Goal: Task Accomplishment & Management: Complete application form

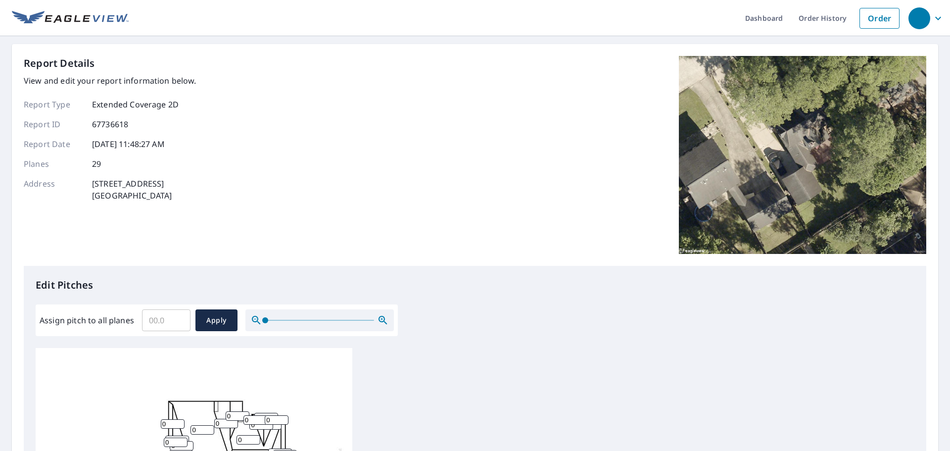
drag, startPoint x: 173, startPoint y: 182, endPoint x: 89, endPoint y: 183, distance: 84.1
click at [89, 183] on div "Address [STREET_ADDRESS]" at bounding box center [110, 190] width 173 height 24
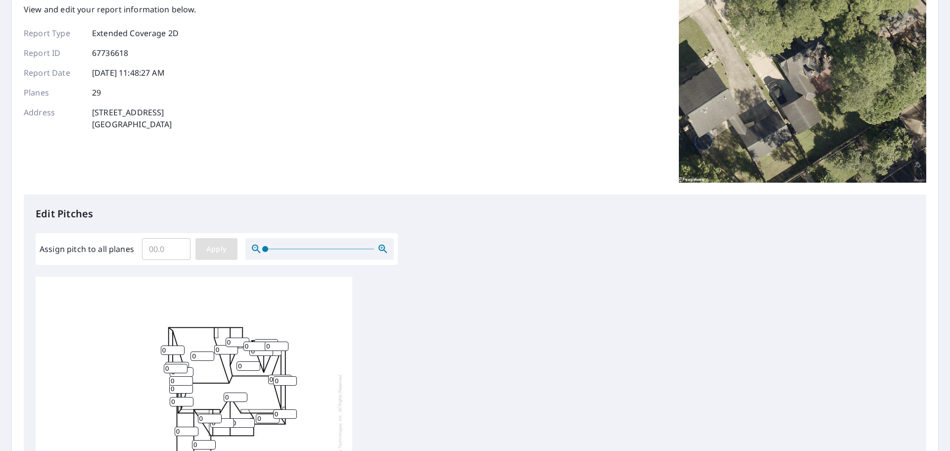
scroll to position [198, 0]
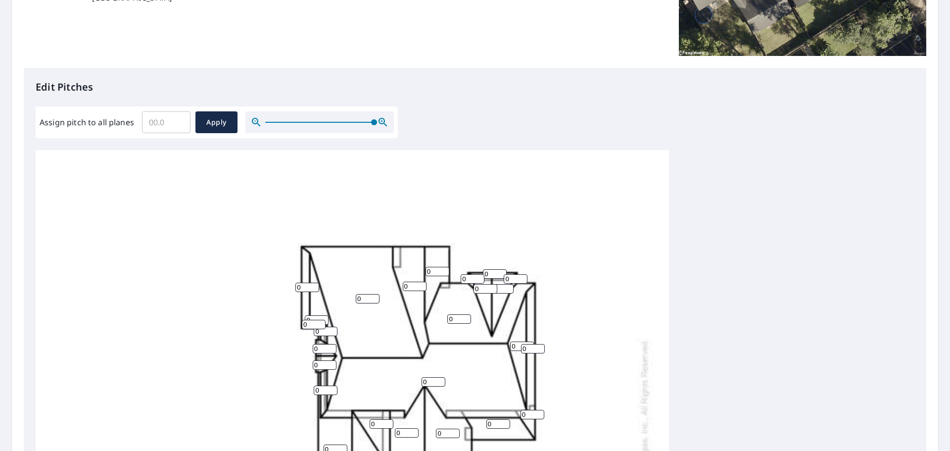
drag, startPoint x: 261, startPoint y: 122, endPoint x: 433, endPoint y: 143, distance: 173.0
click at [433, 143] on div "Edit Pitches Assign pitch to all planes ​ Apply 0 0 0 0 0 0 0 0 0 0 0 0 0 0 0 0…" at bounding box center [475, 270] width 903 height 405
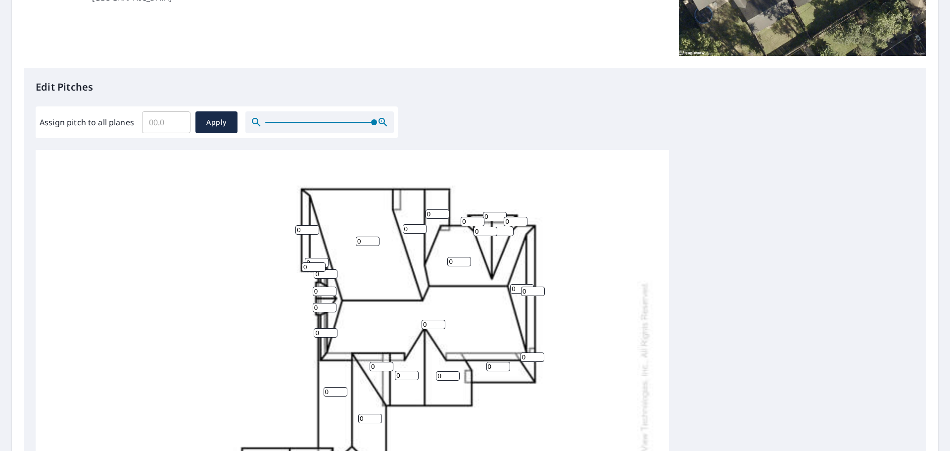
scroll to position [109, 0]
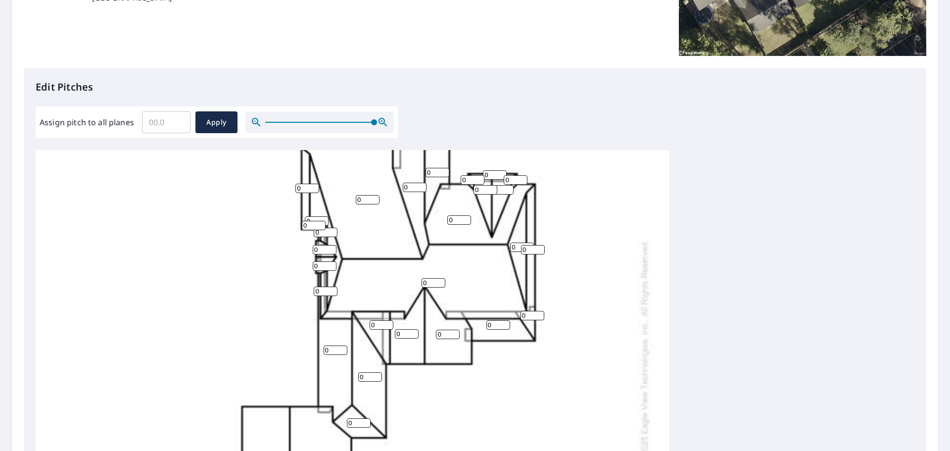
click at [375, 195] on input "0" at bounding box center [368, 199] width 24 height 9
type input "09"
click at [461, 217] on input "0" at bounding box center [459, 219] width 24 height 9
type input "09"
click at [417, 188] on input "0" at bounding box center [415, 187] width 24 height 9
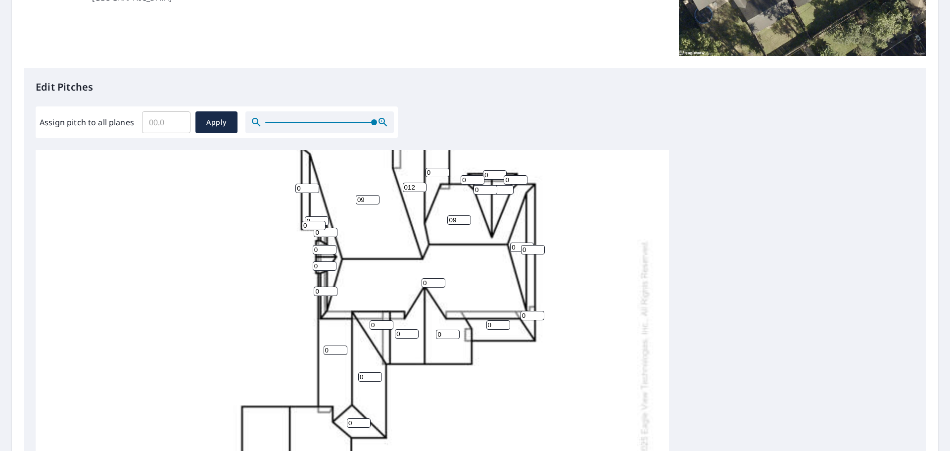
type input "012"
click at [432, 170] on input "0" at bounding box center [438, 172] width 24 height 9
type input "012"
click at [464, 176] on input "0" at bounding box center [473, 179] width 24 height 9
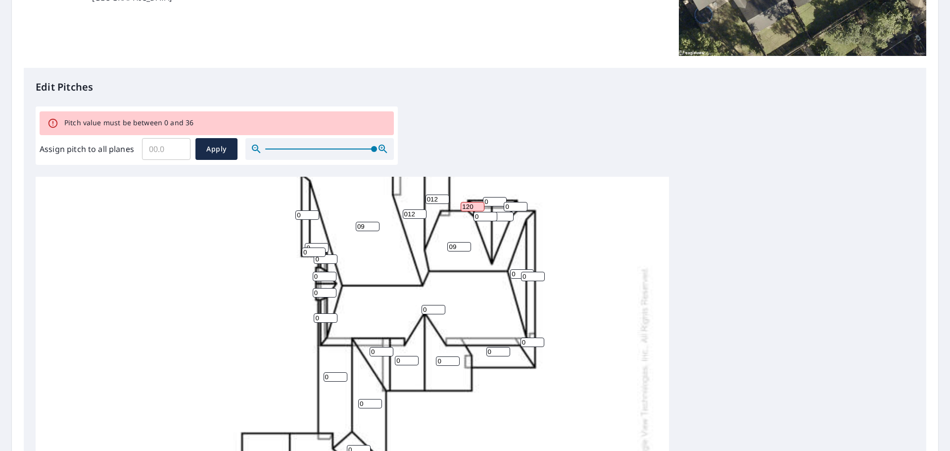
click at [473, 208] on input "120" at bounding box center [473, 206] width 24 height 9
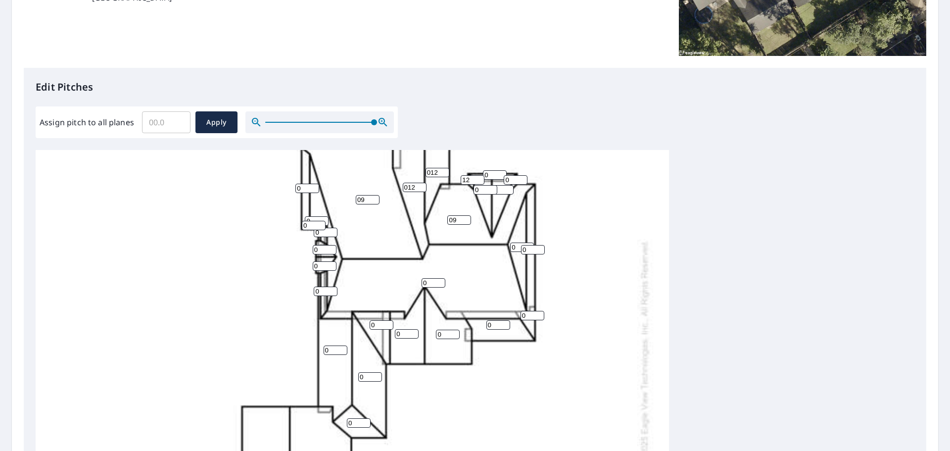
type input "12"
click at [521, 182] on input "0" at bounding box center [516, 179] width 24 height 9
type input "12"
click at [499, 177] on input "0" at bounding box center [495, 174] width 24 height 9
type input "6"
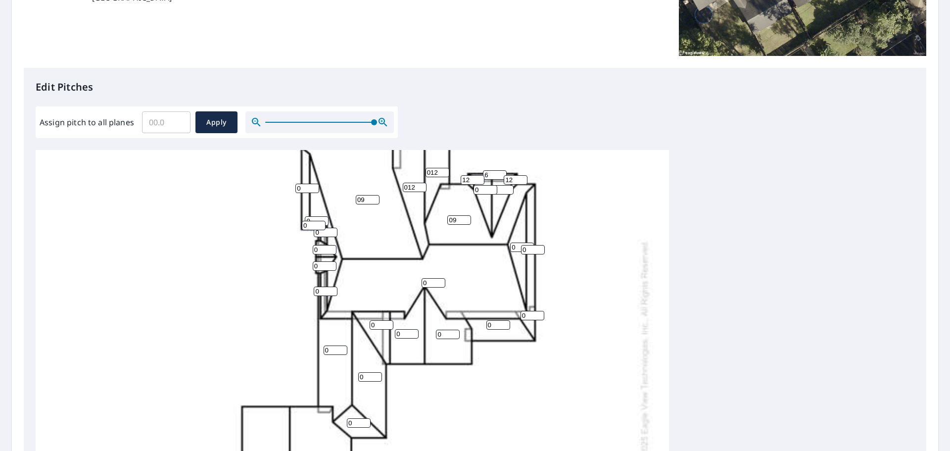
click at [481, 185] on input "0" at bounding box center [486, 189] width 24 height 9
type input "012"
click at [500, 187] on input "0" at bounding box center [502, 189] width 24 height 9
type input "012"
drag, startPoint x: 631, startPoint y: 216, endPoint x: 587, endPoint y: 224, distance: 44.3
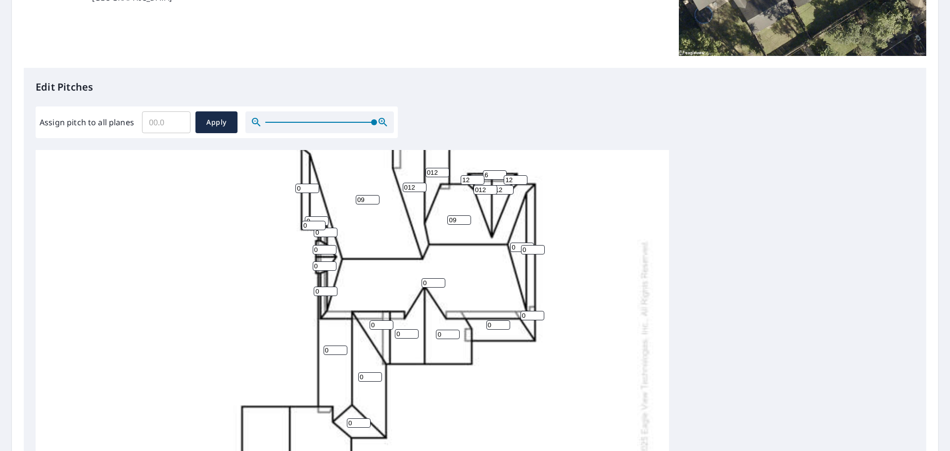
click at [630, 216] on div "0 09 0 0 09 0 0 0 0 012 0 0 012 0 0 0 0 012 0 012 0 6 0 0 0 0 0 12 12" at bounding box center [352, 352] width 633 height 622
click at [518, 242] on input "0" at bounding box center [522, 246] width 24 height 9
type input "012"
click at [537, 250] on input "0" at bounding box center [533, 249] width 24 height 9
type input "6"
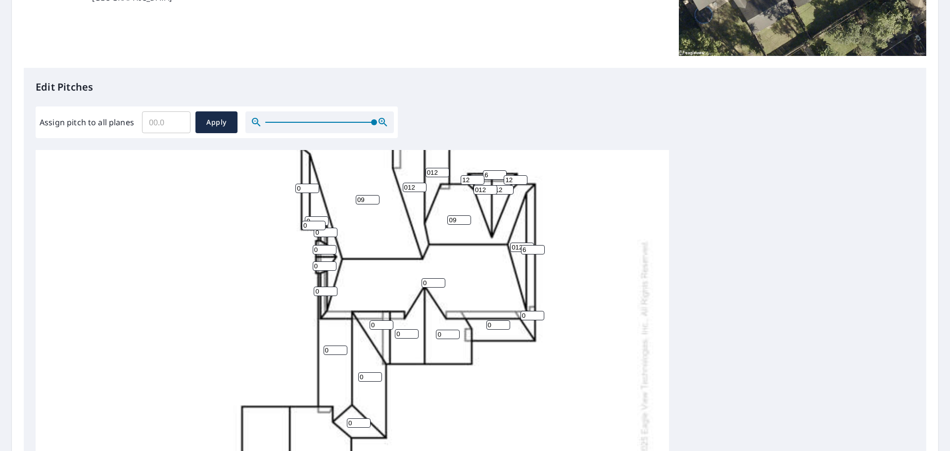
click at [226, 327] on div "0 09 0 0 09 0 0 0 0 012 0 0 012 012 0 6 0 012 0 012 0 6 0 0 0 0 0 12 12" at bounding box center [352, 352] width 633 height 622
click at [436, 283] on input "0" at bounding box center [434, 282] width 24 height 9
type input "09"
click at [407, 332] on input "0" at bounding box center [407, 333] width 24 height 9
type input "012"
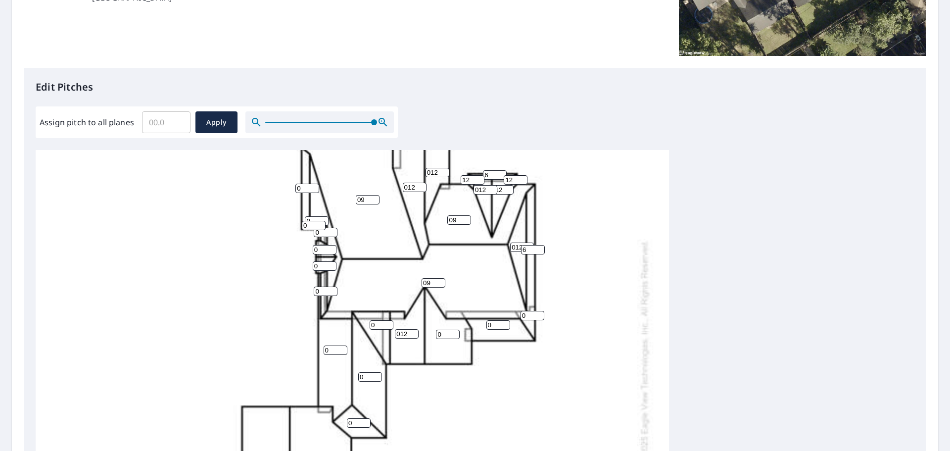
click at [446, 334] on input "0" at bounding box center [448, 334] width 24 height 9
type input "012"
click at [338, 347] on input "1" at bounding box center [336, 349] width 24 height 9
click at [340, 347] on input "2" at bounding box center [336, 349] width 24 height 9
click at [340, 347] on input "3" at bounding box center [336, 349] width 24 height 9
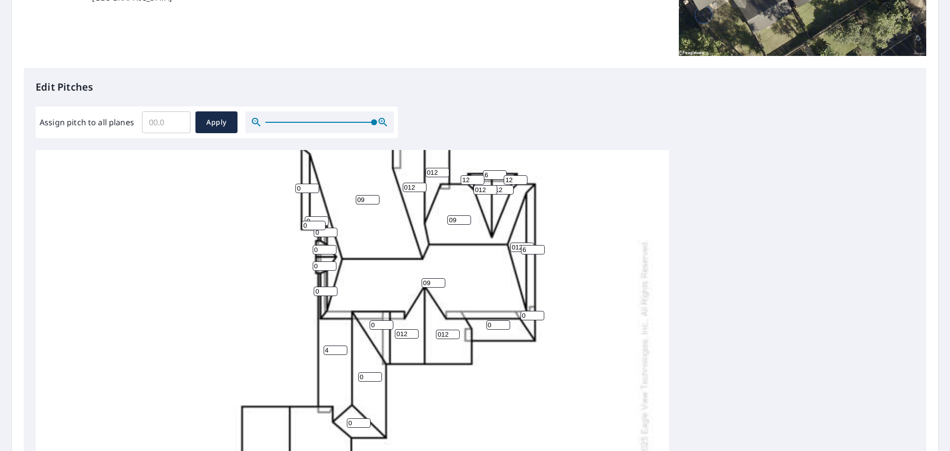
click at [340, 347] on input "4" at bounding box center [336, 349] width 24 height 9
click at [339, 347] on input "5" at bounding box center [336, 349] width 24 height 9
click at [340, 347] on input "6" at bounding box center [336, 349] width 24 height 9
click at [340, 347] on input "7" at bounding box center [336, 349] width 24 height 9
click at [340, 347] on input "8" at bounding box center [336, 349] width 24 height 9
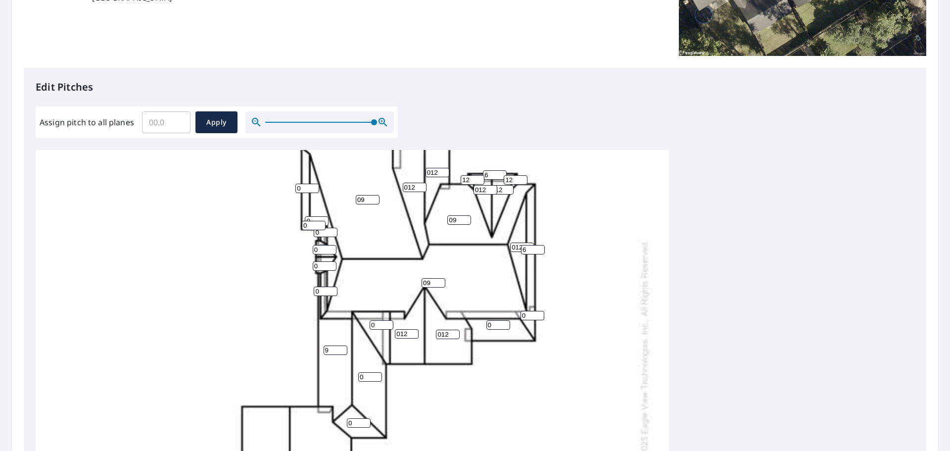
type input "9"
click at [340, 347] on input "9" at bounding box center [336, 349] width 24 height 9
click at [366, 381] on input "0" at bounding box center [370, 376] width 24 height 9
click at [378, 376] on input "1" at bounding box center [370, 376] width 24 height 9
click at [378, 376] on input "2" at bounding box center [370, 376] width 24 height 9
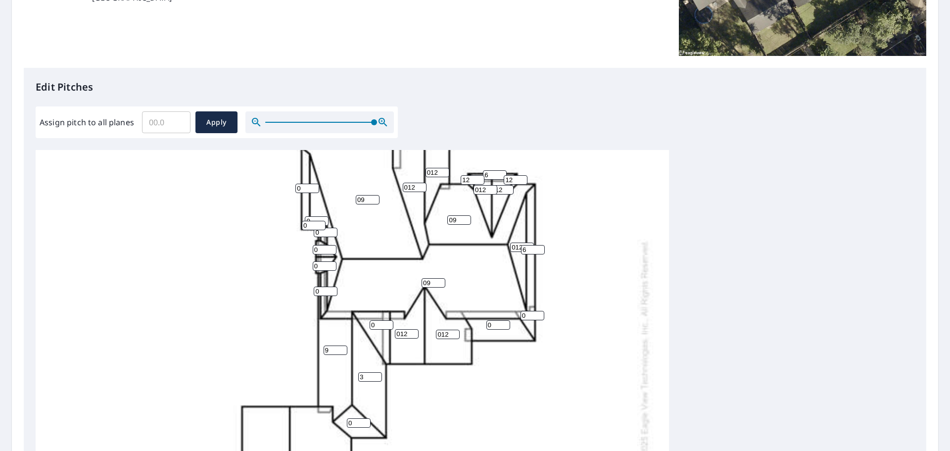
click at [378, 376] on input "3" at bounding box center [370, 376] width 24 height 9
click at [378, 376] on input "4" at bounding box center [370, 376] width 24 height 9
click at [378, 376] on input "5" at bounding box center [370, 376] width 24 height 9
click at [378, 376] on input "6" at bounding box center [370, 376] width 24 height 9
click at [378, 376] on input "7" at bounding box center [370, 376] width 24 height 9
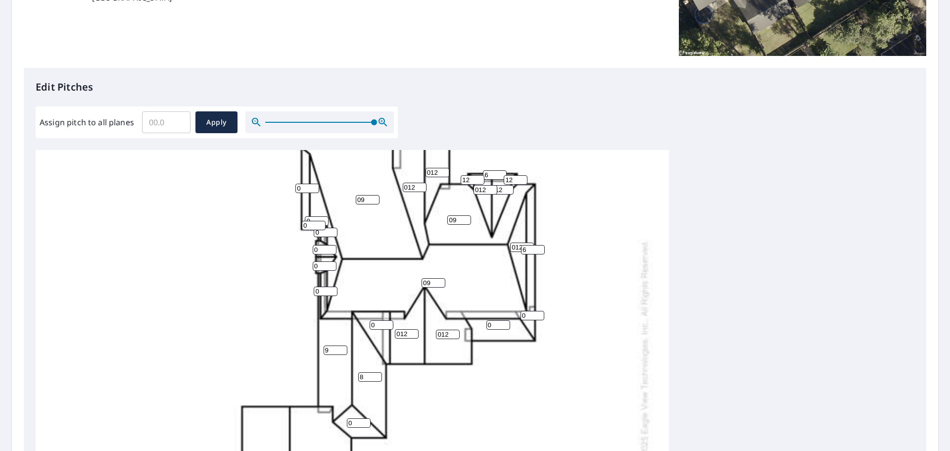
click at [378, 376] on input "8" at bounding box center [370, 376] width 24 height 9
type input "9"
click at [378, 376] on input "9" at bounding box center [370, 376] width 24 height 9
click at [362, 422] on input "1" at bounding box center [359, 422] width 24 height 9
click at [365, 420] on input "2" at bounding box center [359, 422] width 24 height 9
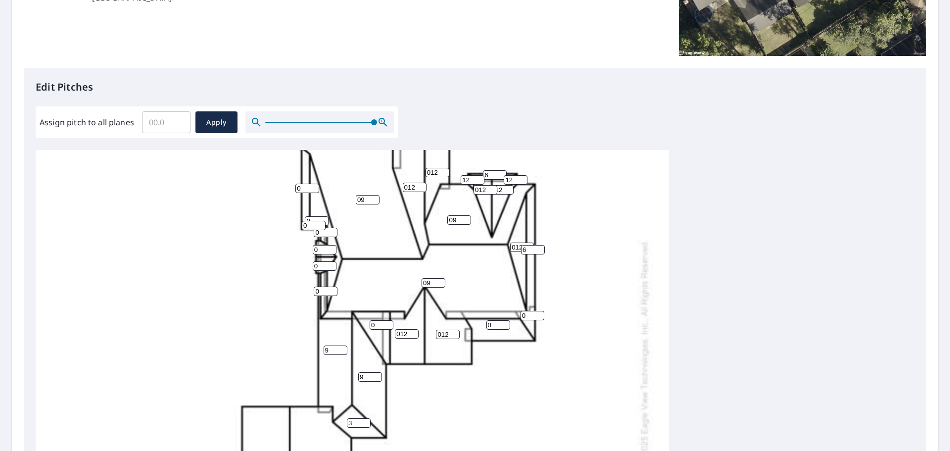
click at [365, 420] on input "3" at bounding box center [359, 422] width 24 height 9
click at [365, 420] on input "4" at bounding box center [359, 422] width 24 height 9
click at [365, 420] on input "5" at bounding box center [359, 422] width 24 height 9
click at [365, 420] on input "6" at bounding box center [359, 422] width 24 height 9
click at [365, 420] on input "7" at bounding box center [359, 422] width 24 height 9
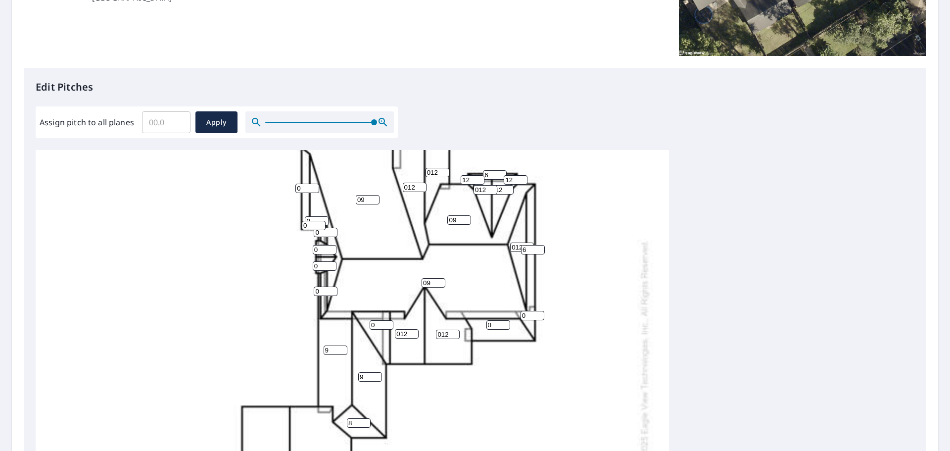
click at [365, 420] on input "8" at bounding box center [359, 422] width 24 height 9
type input "9"
click at [365, 420] on input "9" at bounding box center [359, 422] width 24 height 9
click at [384, 323] on input "0" at bounding box center [382, 324] width 24 height 9
click at [388, 323] on input "1" at bounding box center [382, 324] width 24 height 9
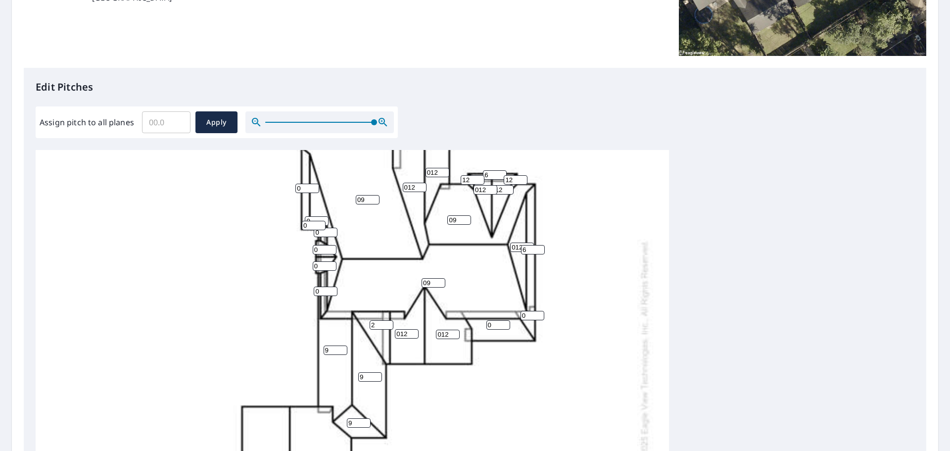
click at [388, 323] on input "2" at bounding box center [382, 324] width 24 height 9
click at [388, 323] on input "3" at bounding box center [382, 324] width 24 height 9
click at [388, 323] on input "4" at bounding box center [382, 324] width 24 height 9
click at [388, 323] on input "5" at bounding box center [382, 324] width 24 height 9
type input "6"
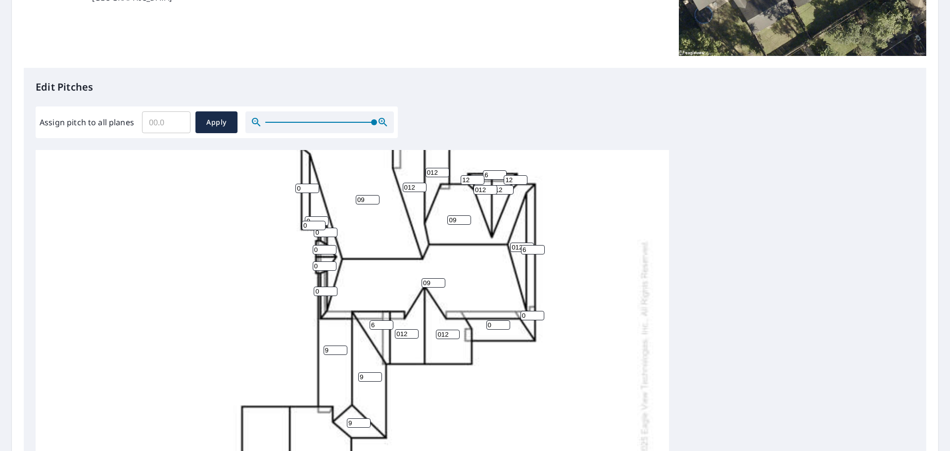
click at [388, 323] on input "6" at bounding box center [382, 324] width 24 height 9
click at [328, 289] on input "0" at bounding box center [326, 291] width 24 height 9
type input "04"
click at [333, 265] on input "1" at bounding box center [325, 265] width 24 height 9
click at [333, 265] on input "2" at bounding box center [325, 265] width 24 height 9
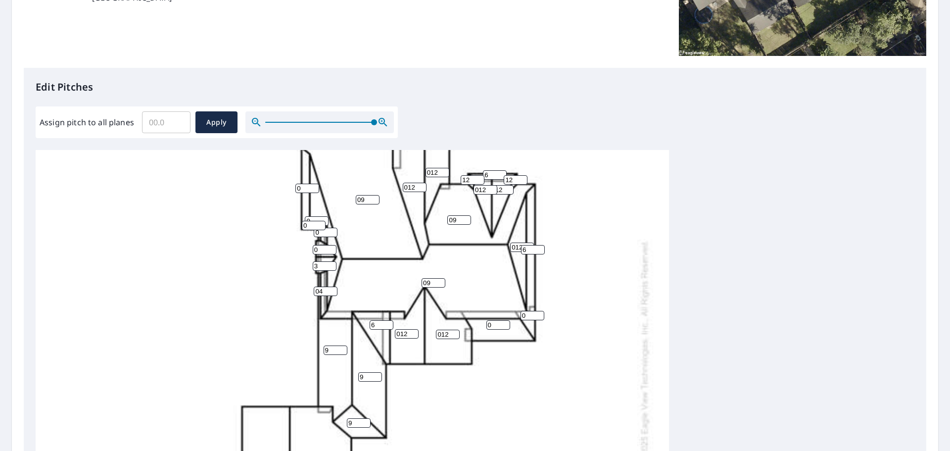
click at [333, 265] on input "3" at bounding box center [325, 265] width 24 height 9
click at [333, 265] on input "4" at bounding box center [325, 265] width 24 height 9
click at [333, 265] on input "5" at bounding box center [325, 265] width 24 height 9
click at [333, 265] on input "6" at bounding box center [325, 265] width 24 height 9
click at [333, 265] on input "7" at bounding box center [325, 265] width 24 height 9
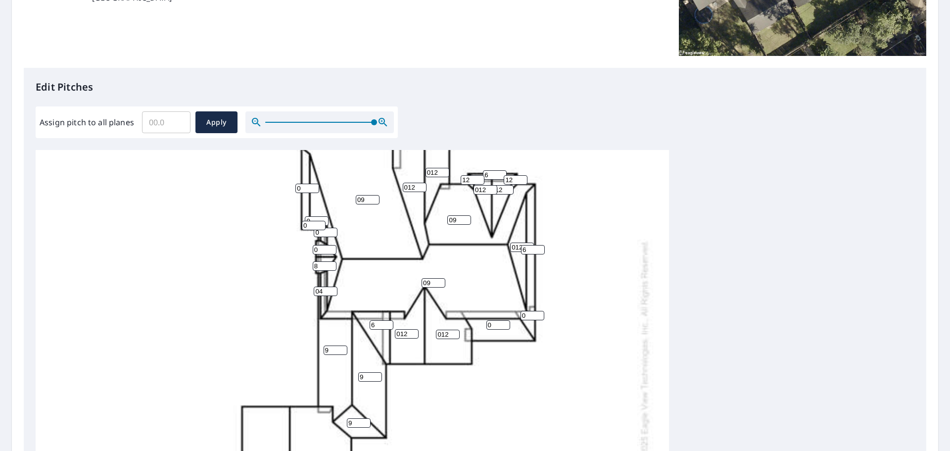
click at [333, 265] on input "8" at bounding box center [325, 265] width 24 height 9
click at [333, 265] on input "9" at bounding box center [325, 265] width 24 height 9
click at [333, 265] on input "10" at bounding box center [325, 265] width 24 height 9
click at [333, 265] on input "11" at bounding box center [325, 265] width 24 height 9
type input "12"
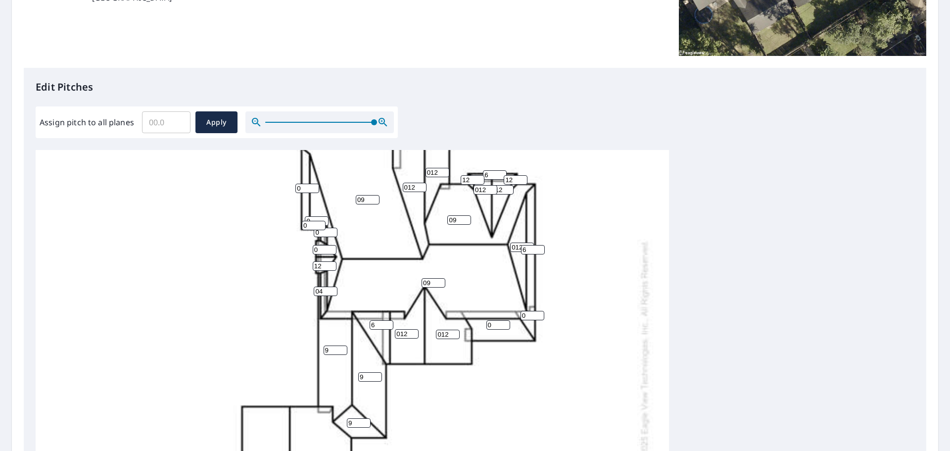
click at [333, 265] on input "12" at bounding box center [325, 265] width 24 height 9
click at [324, 248] on input "0" at bounding box center [325, 249] width 24 height 9
click at [334, 245] on input "1" at bounding box center [325, 249] width 24 height 9
click at [334, 245] on input "2" at bounding box center [325, 249] width 24 height 9
click at [334, 245] on input "3" at bounding box center [325, 249] width 24 height 9
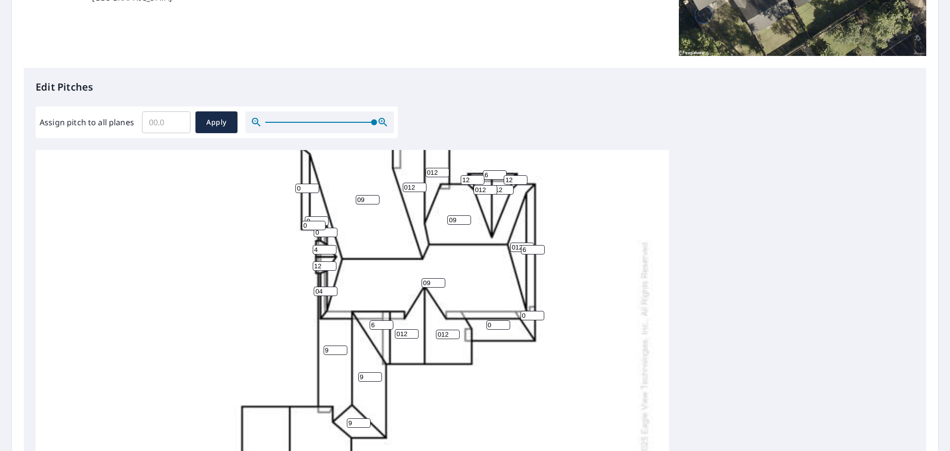
click at [334, 245] on input "4" at bounding box center [325, 249] width 24 height 9
click at [334, 245] on input "5" at bounding box center [325, 249] width 24 height 9
click at [334, 245] on input "6" at bounding box center [325, 249] width 24 height 9
click at [334, 245] on input "7" at bounding box center [325, 249] width 24 height 9
click at [334, 245] on input "8" at bounding box center [325, 249] width 24 height 9
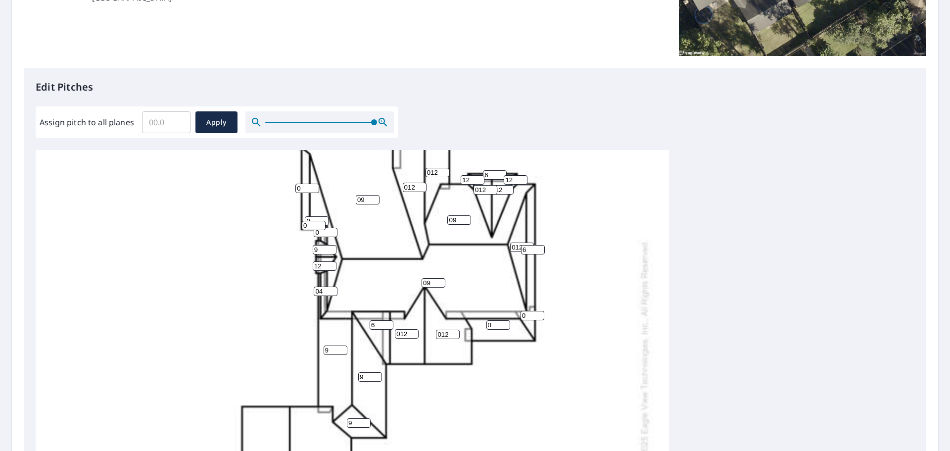
click at [334, 245] on input "9" at bounding box center [325, 249] width 24 height 9
click at [334, 245] on input "10" at bounding box center [325, 249] width 24 height 9
click at [334, 245] on input "11" at bounding box center [325, 249] width 24 height 9
type input "12"
click at [334, 245] on input "12" at bounding box center [325, 249] width 24 height 9
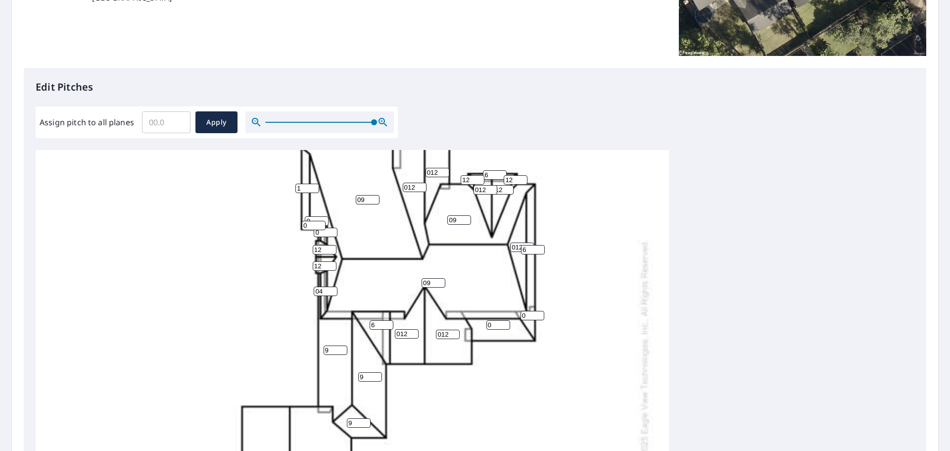
click at [313, 187] on input "1" at bounding box center [307, 188] width 24 height 9
click at [313, 187] on input "2" at bounding box center [307, 188] width 24 height 9
click at [313, 187] on input "3" at bounding box center [307, 188] width 24 height 9
type input "4"
click at [313, 187] on input "4" at bounding box center [307, 188] width 24 height 9
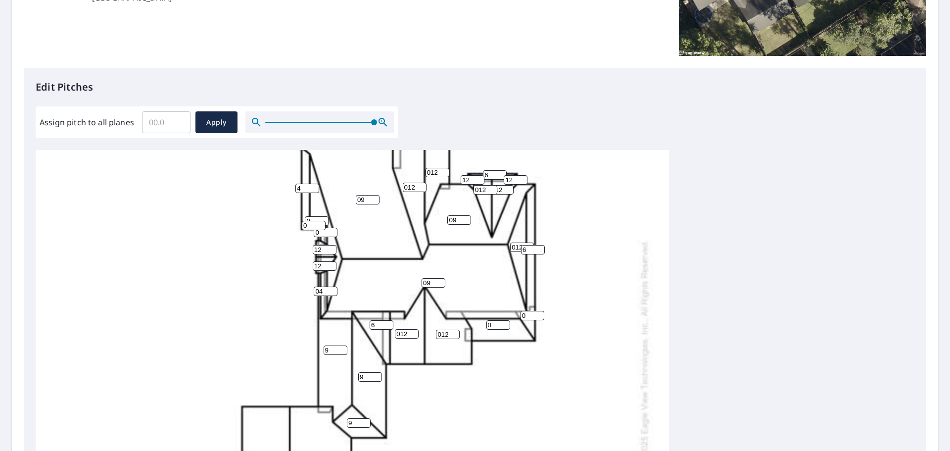
click at [314, 222] on input "0" at bounding box center [314, 225] width 24 height 9
click at [320, 222] on input "1" at bounding box center [314, 225] width 24 height 9
click at [320, 222] on input "2" at bounding box center [314, 225] width 24 height 9
click at [320, 222] on input "3" at bounding box center [314, 225] width 24 height 9
click at [320, 222] on input "4" at bounding box center [314, 225] width 24 height 9
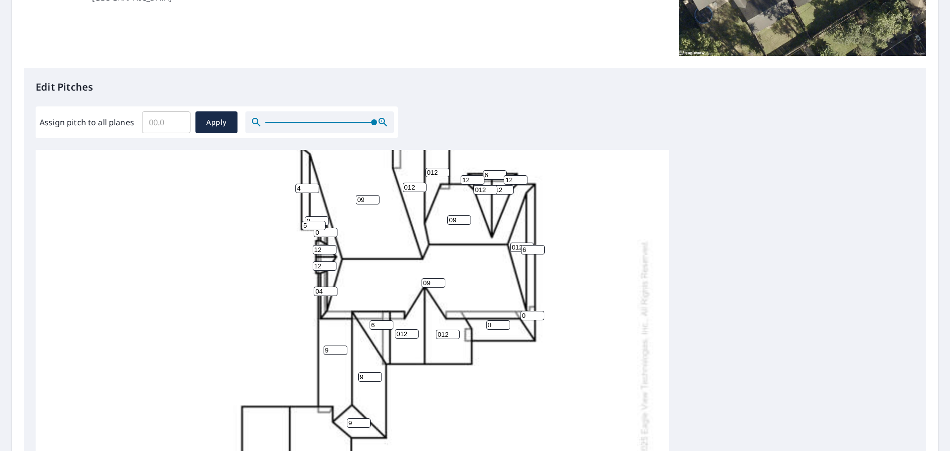
click at [320, 222] on input "5" at bounding box center [314, 225] width 24 height 9
click at [320, 222] on input "6" at bounding box center [314, 225] width 24 height 9
click at [320, 222] on input "7" at bounding box center [314, 225] width 24 height 9
click at [320, 222] on input "8" at bounding box center [314, 225] width 24 height 9
click at [320, 222] on input "9" at bounding box center [314, 225] width 24 height 9
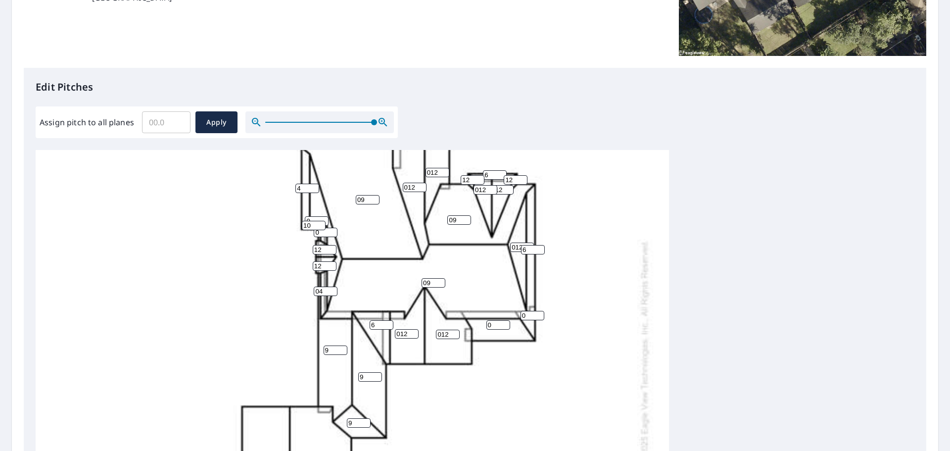
click at [320, 222] on input "10" at bounding box center [314, 225] width 24 height 9
click at [320, 222] on input "11" at bounding box center [314, 225] width 24 height 9
type input "12"
click at [320, 222] on input "12" at bounding box center [314, 225] width 24 height 9
click at [330, 219] on div "09 09 0 0 09 9 9 012 012 012 0 0 012 012 6 6 9 012 4 012 0 6 04 12 12 0 12 12 12" at bounding box center [352, 352] width 633 height 622
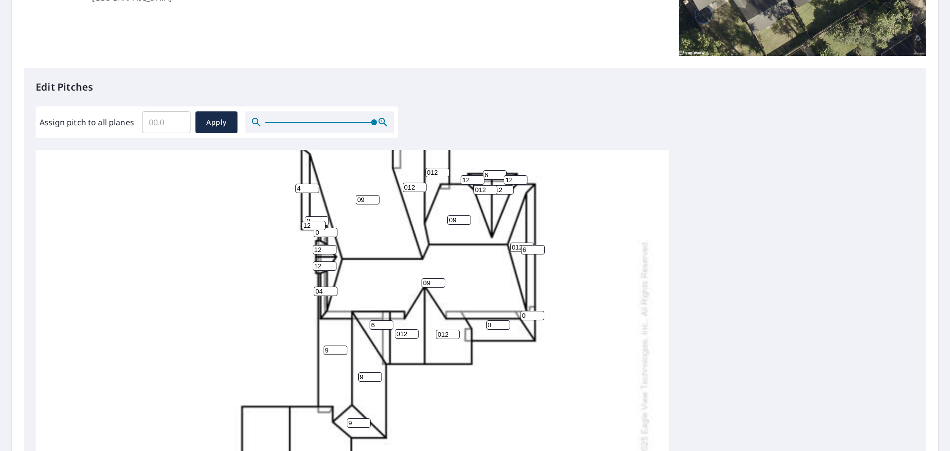
click at [317, 219] on input "0" at bounding box center [317, 220] width 24 height 9
click at [323, 217] on input "0" at bounding box center [317, 220] width 24 height 9
click at [323, 218] on input "1" at bounding box center [317, 220] width 24 height 9
click at [323, 218] on input "2" at bounding box center [317, 220] width 24 height 9
click at [323, 218] on input "3" at bounding box center [317, 220] width 24 height 9
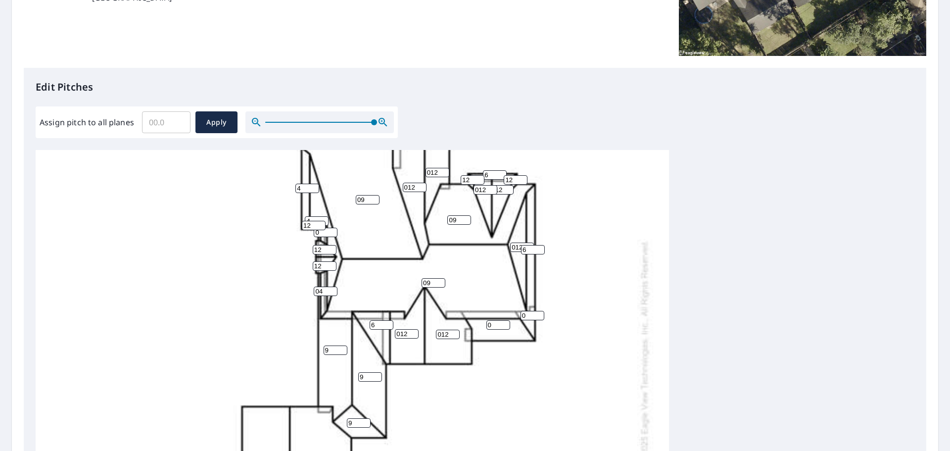
click at [323, 218] on input "4" at bounding box center [317, 220] width 24 height 9
click at [323, 218] on input "5" at bounding box center [317, 220] width 24 height 9
click at [323, 218] on input "6" at bounding box center [317, 220] width 24 height 9
click at [323, 218] on input "7" at bounding box center [317, 220] width 24 height 9
click at [323, 218] on input "8" at bounding box center [317, 220] width 24 height 9
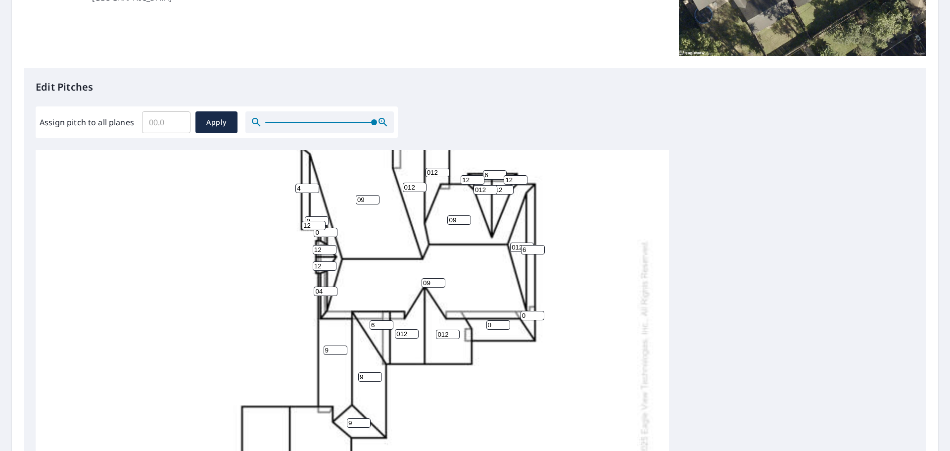
click at [323, 218] on input "9" at bounding box center [317, 220] width 24 height 9
click at [323, 218] on input "10" at bounding box center [317, 220] width 24 height 9
click at [323, 218] on input "11" at bounding box center [317, 220] width 24 height 9
type input "12"
click at [323, 218] on input "12" at bounding box center [317, 220] width 24 height 9
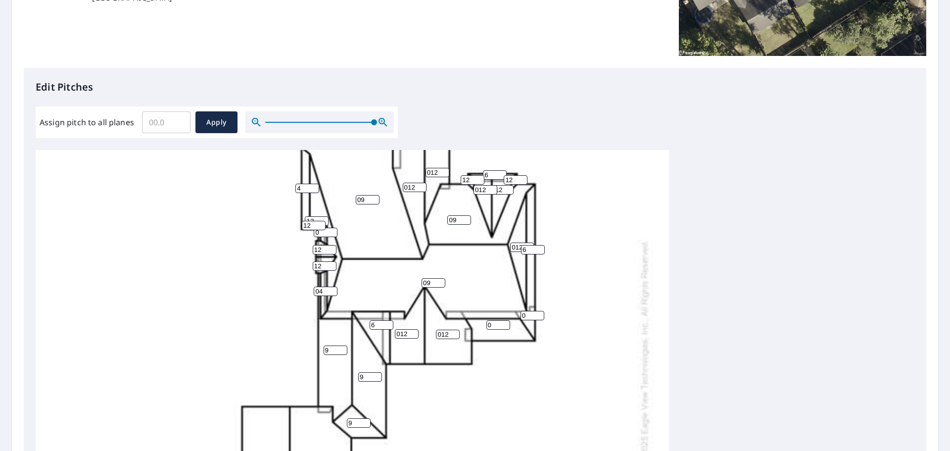
click at [326, 228] on input "0" at bounding box center [326, 232] width 24 height 9
click at [335, 228] on input "1" at bounding box center [326, 232] width 24 height 9
click at [335, 228] on input "2" at bounding box center [326, 232] width 24 height 9
click at [335, 228] on input "3" at bounding box center [326, 232] width 24 height 9
click at [335, 228] on input "4" at bounding box center [326, 232] width 24 height 9
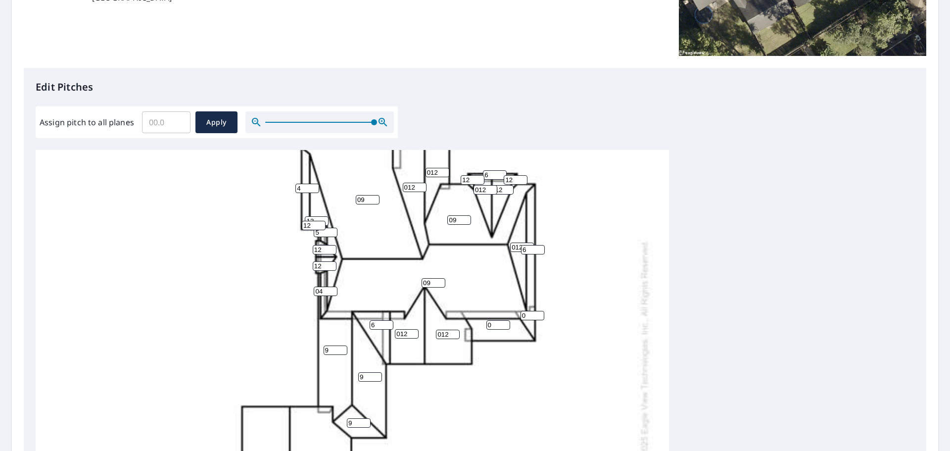
click at [335, 228] on input "5" at bounding box center [326, 232] width 24 height 9
click at [335, 228] on input "6" at bounding box center [326, 232] width 24 height 9
click at [335, 228] on input "7" at bounding box center [326, 232] width 24 height 9
click at [335, 228] on input "8" at bounding box center [326, 232] width 24 height 9
click at [335, 228] on input "9" at bounding box center [326, 232] width 24 height 9
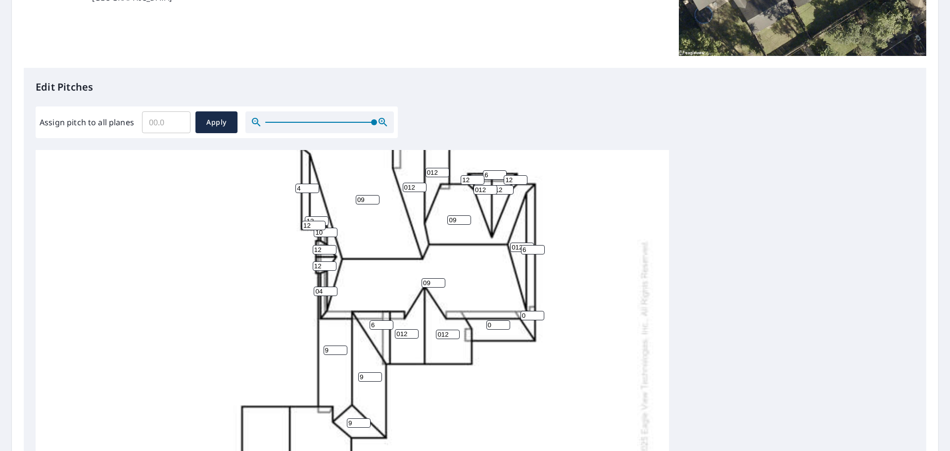
click at [335, 228] on input "10" at bounding box center [326, 232] width 24 height 9
click at [335, 228] on input "11" at bounding box center [326, 232] width 24 height 9
type input "12"
click at [335, 228] on input "12" at bounding box center [326, 232] width 24 height 9
click at [494, 320] on input "0" at bounding box center [498, 324] width 24 height 9
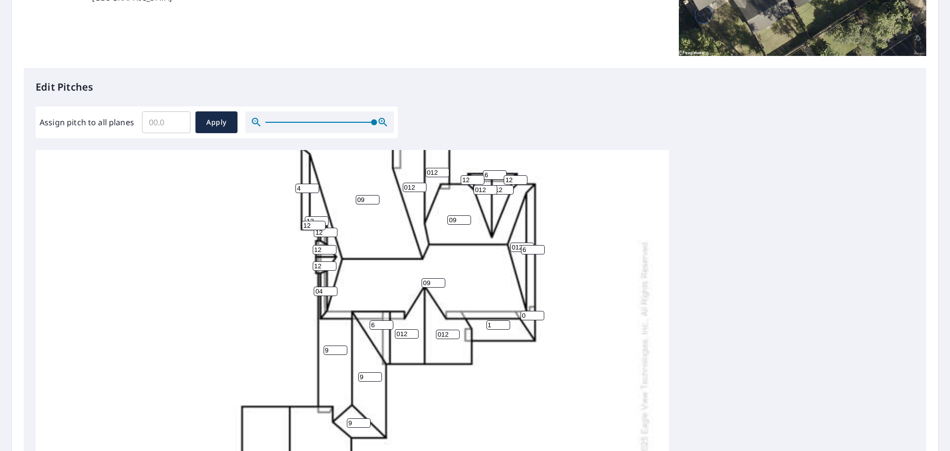
click at [503, 321] on input "1" at bounding box center [498, 324] width 24 height 9
click at [503, 321] on input "2" at bounding box center [498, 324] width 24 height 9
click at [503, 321] on input "3" at bounding box center [498, 324] width 24 height 9
click at [503, 321] on input "4" at bounding box center [498, 324] width 24 height 9
click at [503, 321] on input "5" at bounding box center [498, 324] width 24 height 9
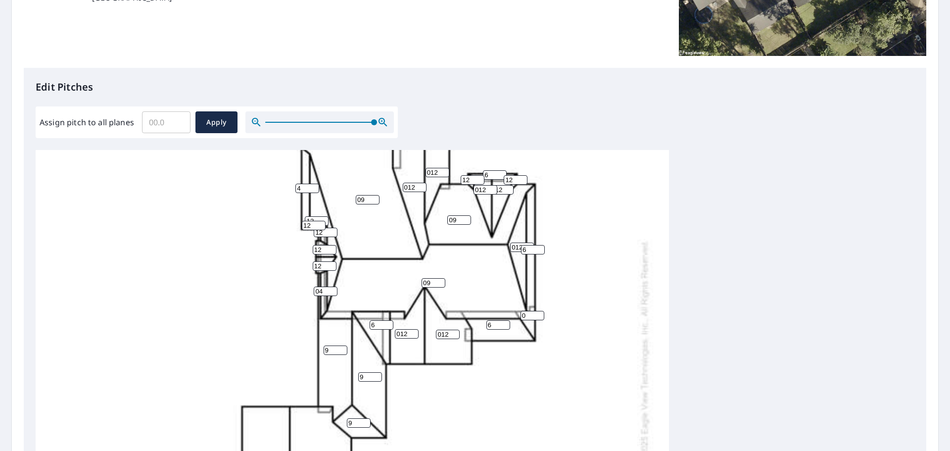
type input "6"
click at [503, 321] on input "6" at bounding box center [498, 324] width 24 height 9
click at [526, 316] on input "0" at bounding box center [533, 315] width 24 height 9
click at [540, 313] on input "1" at bounding box center [533, 315] width 24 height 9
click at [540, 313] on input "2" at bounding box center [533, 315] width 24 height 9
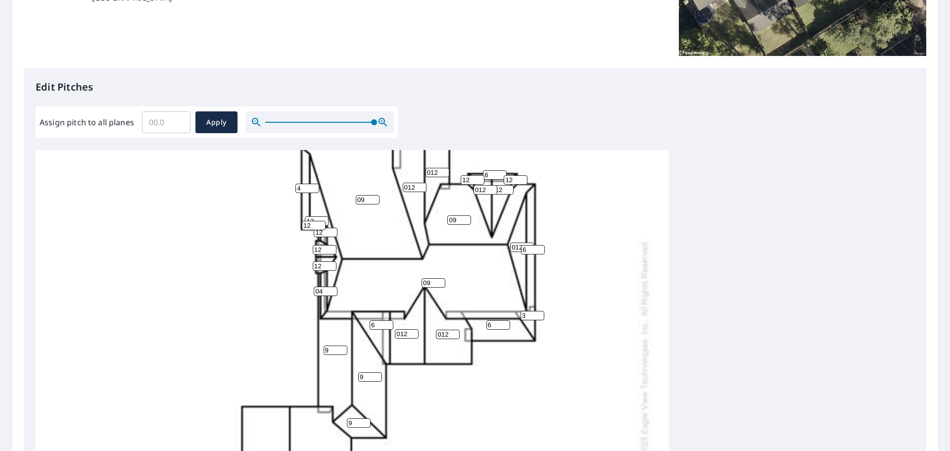
click at [539, 313] on input "3" at bounding box center [533, 315] width 24 height 9
type input "4"
click at [539, 313] on input "4" at bounding box center [533, 315] width 24 height 9
click at [617, 375] on div "09 09 0 0 09 9 9 012 012 012 6 12 012 012 6 6 9 012 4 012 4 6 04 12 12 12 12 12…" at bounding box center [352, 352] width 633 height 622
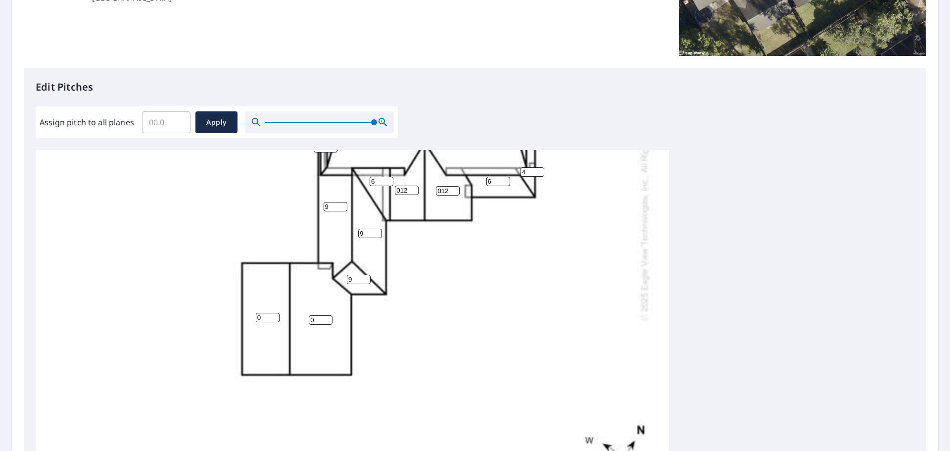
scroll to position [257, 0]
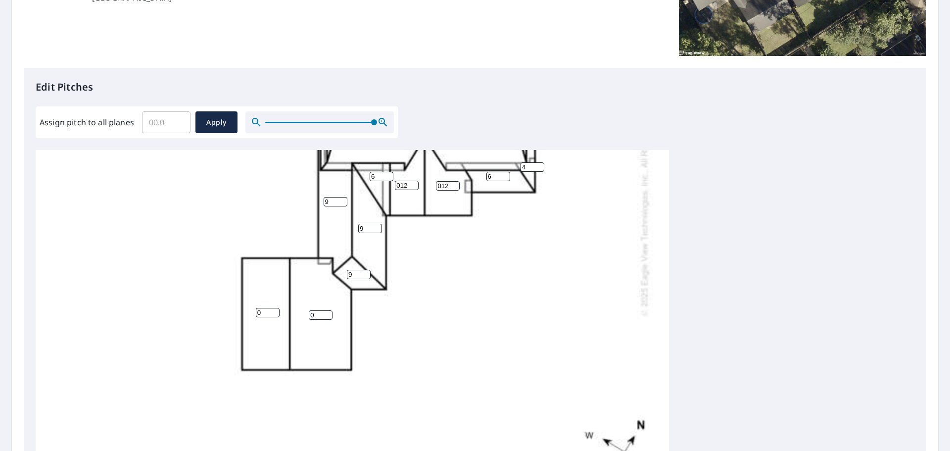
click at [263, 314] on input "0" at bounding box center [268, 312] width 24 height 9
click at [275, 312] on input "1" at bounding box center [268, 312] width 24 height 9
click at [275, 312] on input "2" at bounding box center [268, 312] width 24 height 9
click at [275, 312] on input "3" at bounding box center [268, 312] width 24 height 9
click at [275, 312] on input "4" at bounding box center [268, 312] width 24 height 9
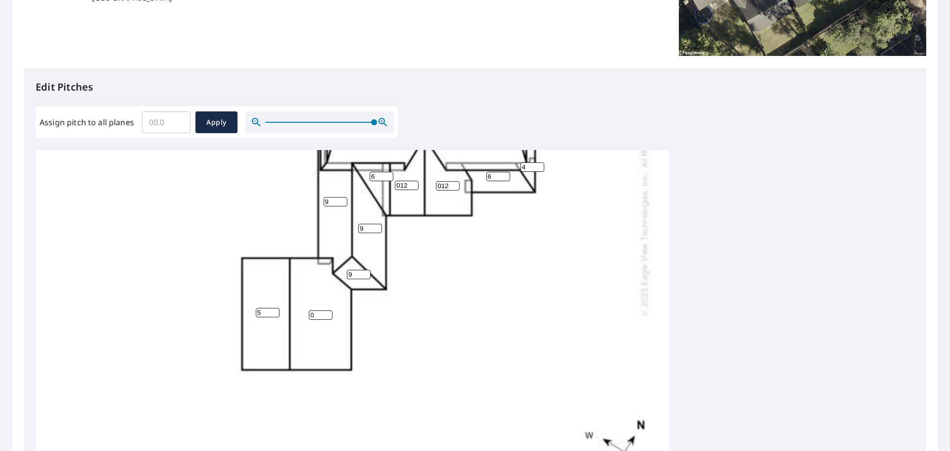
click at [275, 312] on input "5" at bounding box center [268, 312] width 24 height 9
type input "6"
click at [274, 310] on input "6" at bounding box center [268, 312] width 24 height 9
click at [319, 316] on input "0" at bounding box center [321, 314] width 24 height 9
click at [326, 314] on input "1" at bounding box center [321, 314] width 24 height 9
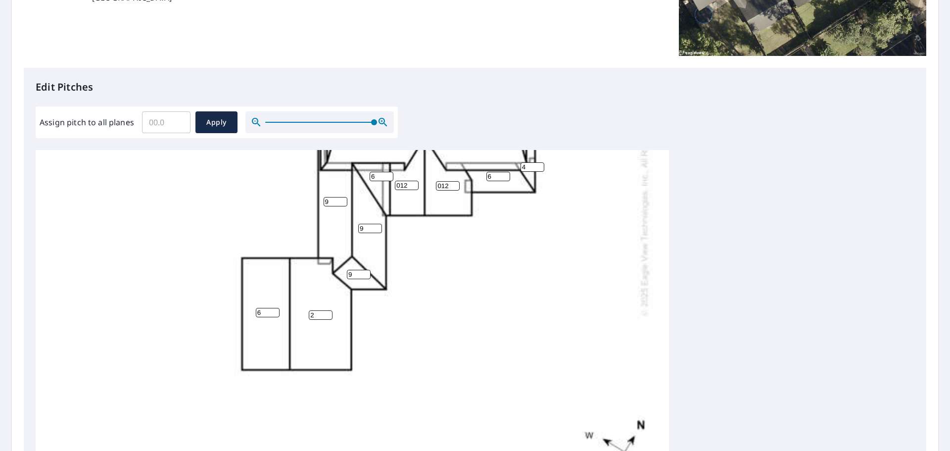
click at [326, 314] on input "2" at bounding box center [321, 314] width 24 height 9
click at [326, 314] on input "3" at bounding box center [321, 314] width 24 height 9
click at [326, 314] on input "4" at bounding box center [321, 314] width 24 height 9
click at [326, 314] on input "5" at bounding box center [321, 314] width 24 height 9
type input "6"
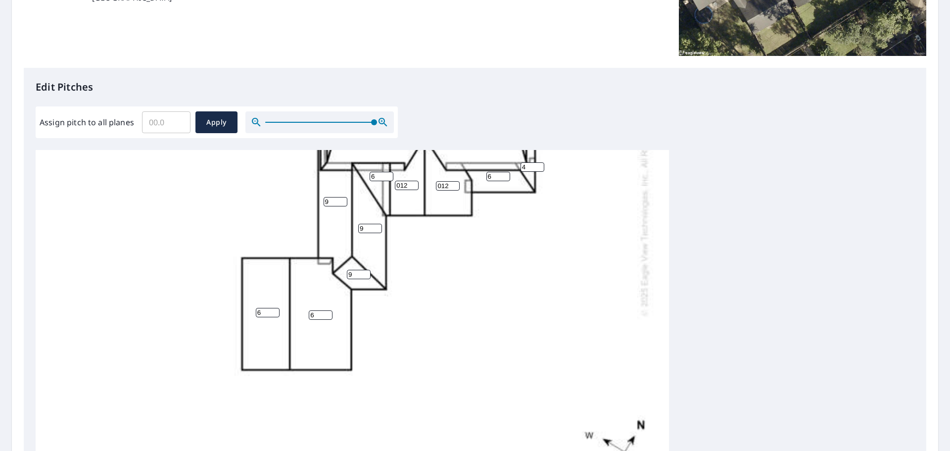
click at [326, 314] on input "6" at bounding box center [321, 314] width 24 height 9
click at [720, 303] on div "09 09 6 6 09 9 9 012 012 012 6 12 012 012 6 6 9 012 4 012 4 6 04 12 12 12 12 12…" at bounding box center [475, 305] width 879 height 311
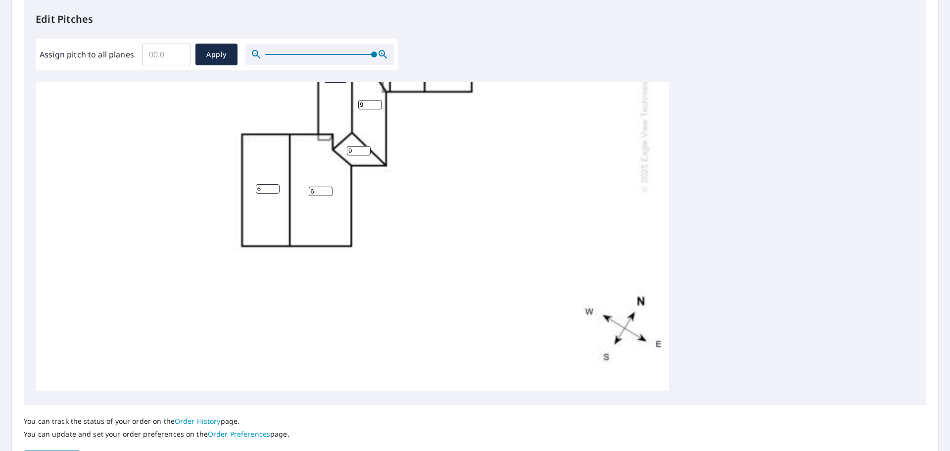
scroll to position [332, 0]
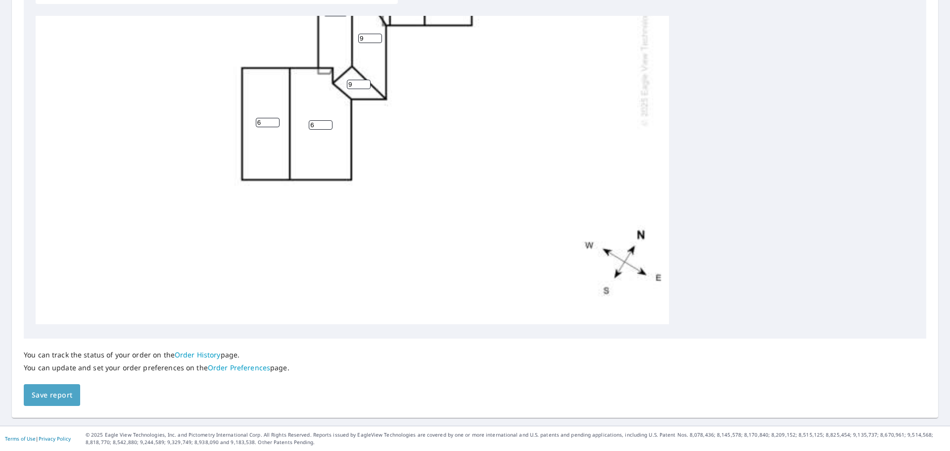
click at [43, 396] on span "Save report" at bounding box center [52, 395] width 41 height 12
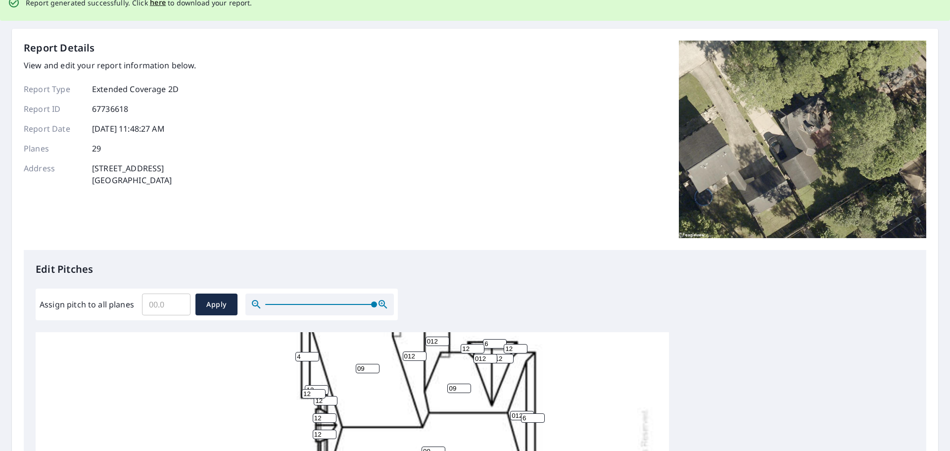
scroll to position [0, 0]
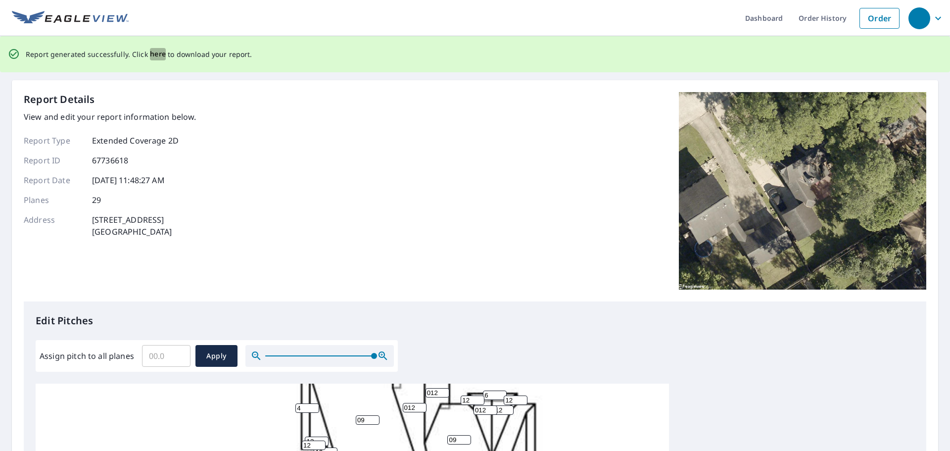
click at [150, 58] on span "here" at bounding box center [158, 54] width 16 height 12
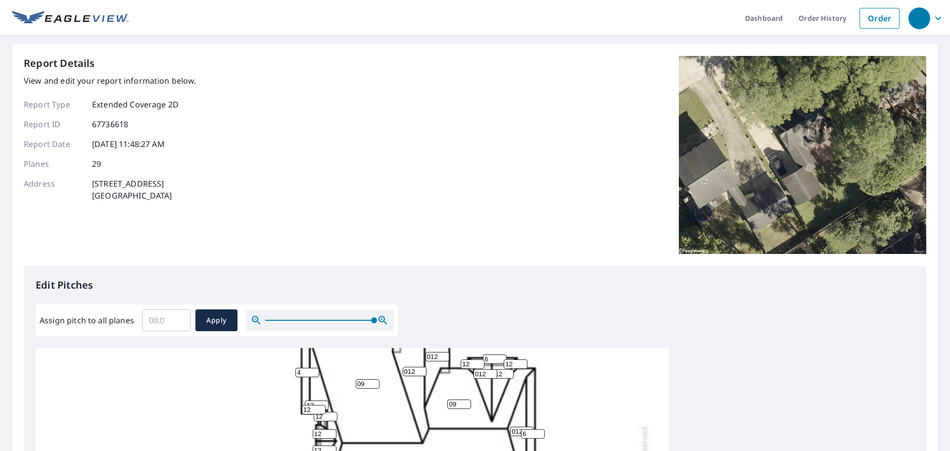
click at [357, 385] on input "09" at bounding box center [368, 383] width 24 height 9
click at [359, 385] on input "09" at bounding box center [368, 383] width 24 height 9
type input "9"
click at [410, 371] on input "012" at bounding box center [415, 371] width 24 height 9
type input "12"
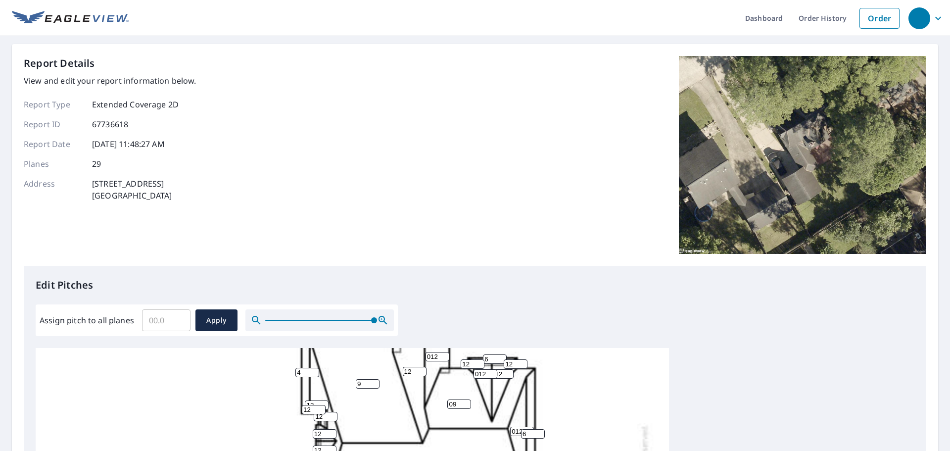
click at [430, 353] on input "012" at bounding box center [438, 356] width 24 height 9
type input "012"
click at [480, 372] on input "012" at bounding box center [486, 373] width 24 height 9
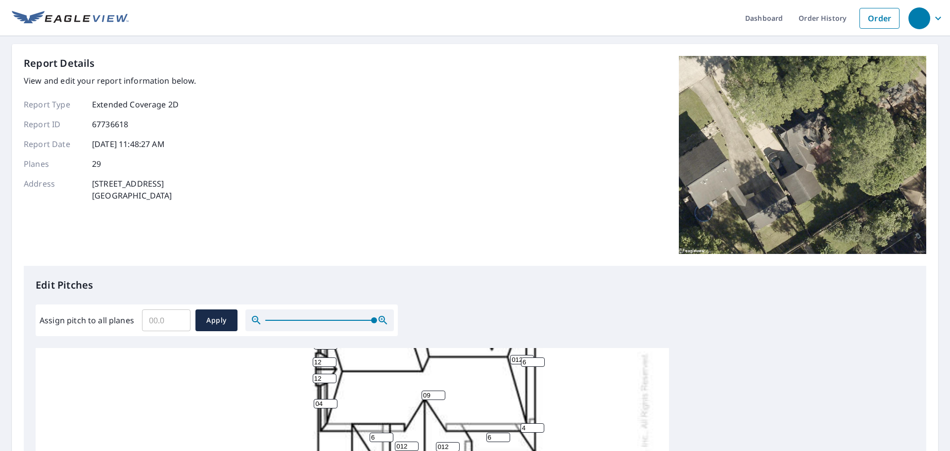
scroll to position [123, 0]
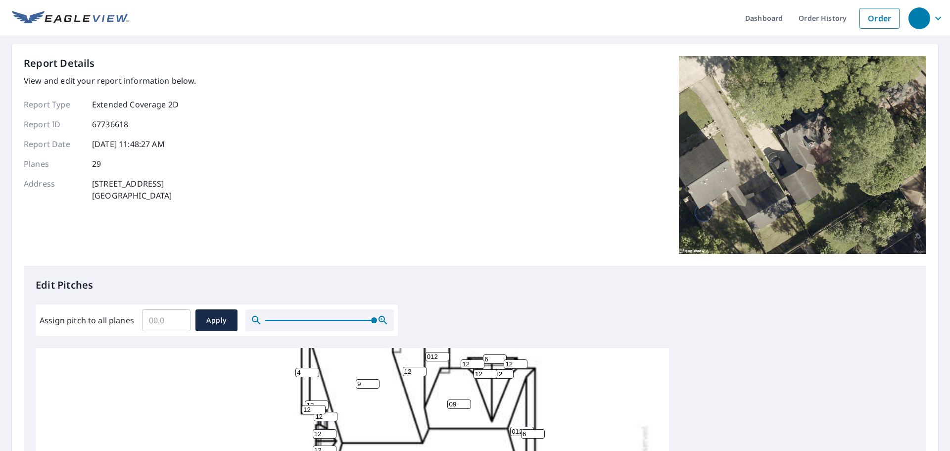
type input "12"
click at [452, 402] on input "09" at bounding box center [459, 403] width 24 height 9
type input "9"
click at [515, 431] on input "012" at bounding box center [522, 431] width 24 height 9
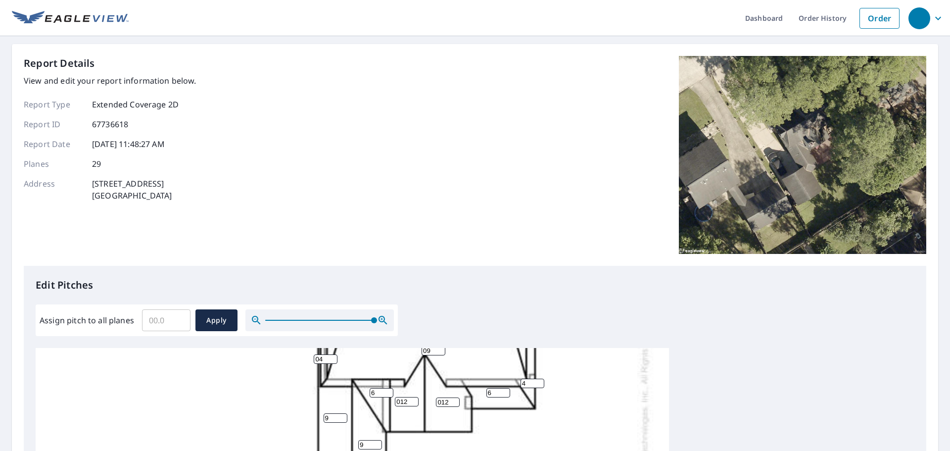
scroll to position [222, 0]
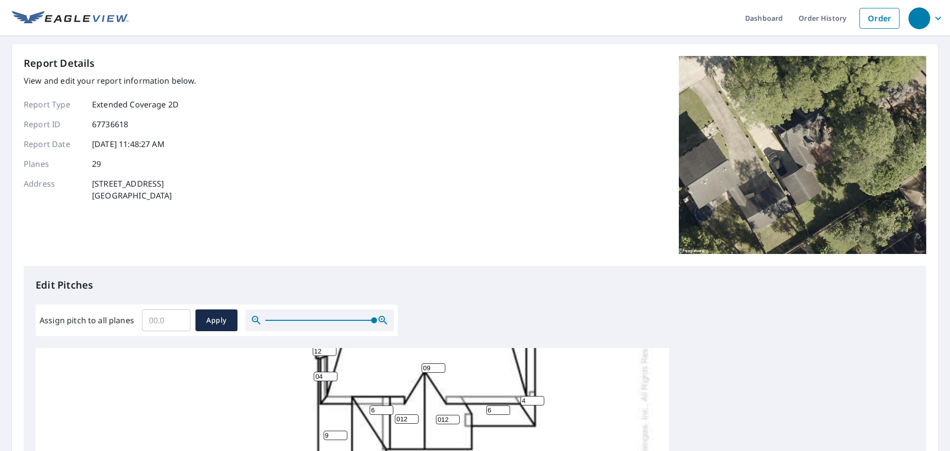
type input "12"
click at [443, 418] on input "012" at bounding box center [448, 419] width 24 height 9
type input "12"
click at [402, 420] on input "012" at bounding box center [407, 418] width 24 height 9
type input "12"
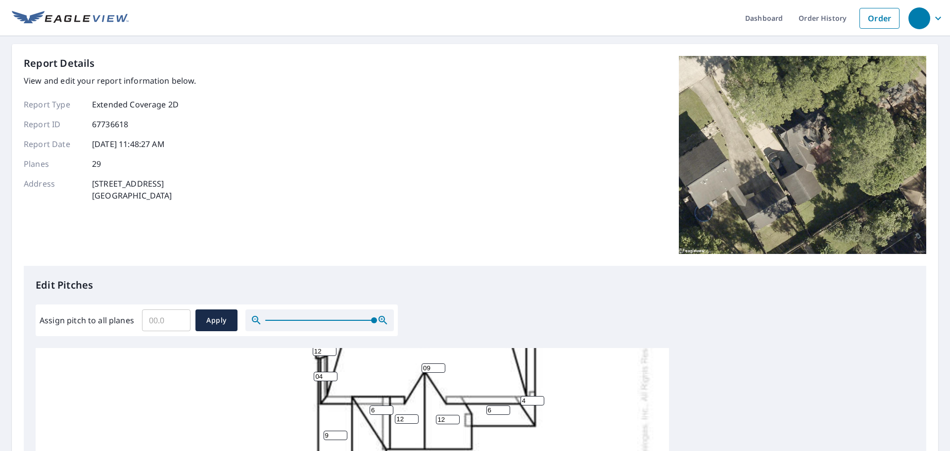
click at [429, 367] on input "09" at bounding box center [434, 367] width 24 height 9
type input "9"
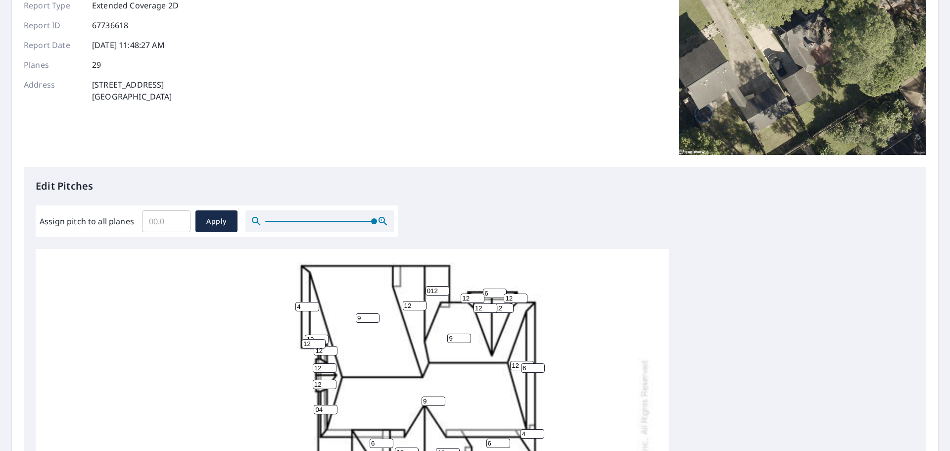
scroll to position [73, 0]
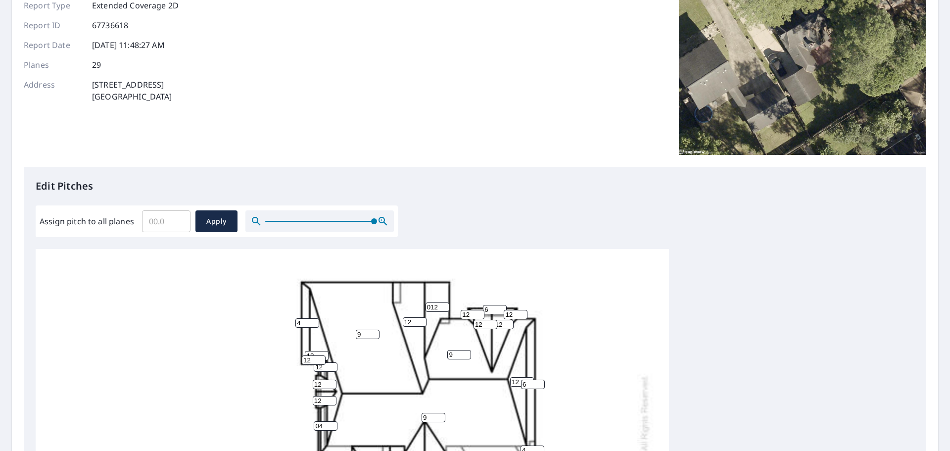
click at [430, 307] on input "012" at bounding box center [438, 306] width 24 height 9
type input "12"
click at [794, 277] on div "9 9 6 6 9 9 9 12 12 12 6 12 12 12 6 6 9 012 4 12 4 6 04 12 12 12 12 12 12" at bounding box center [475, 404] width 879 height 311
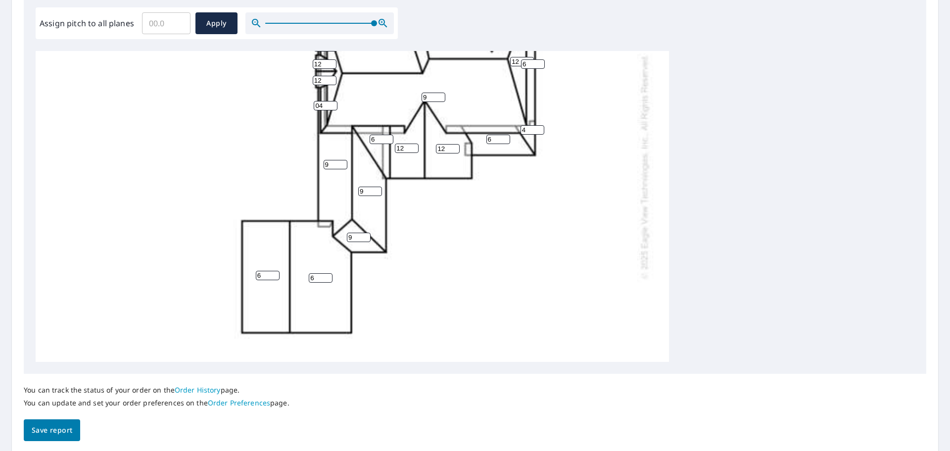
scroll to position [247, 0]
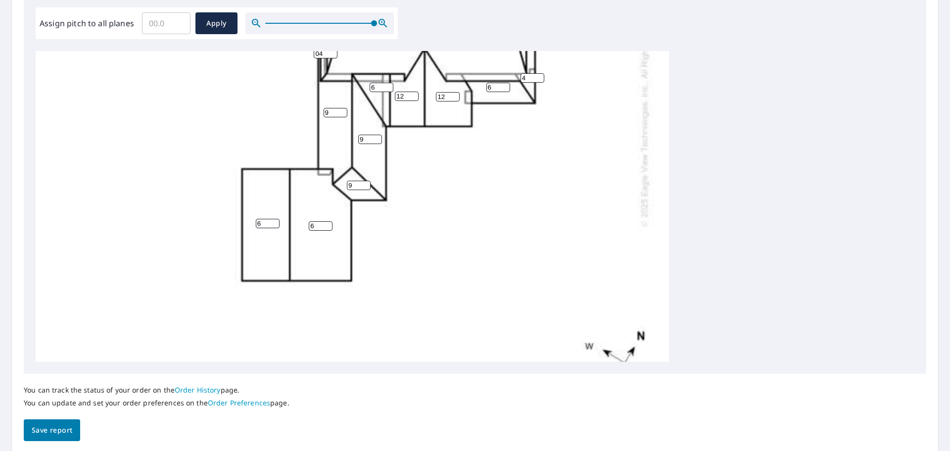
click at [45, 436] on span "Save report" at bounding box center [52, 430] width 41 height 12
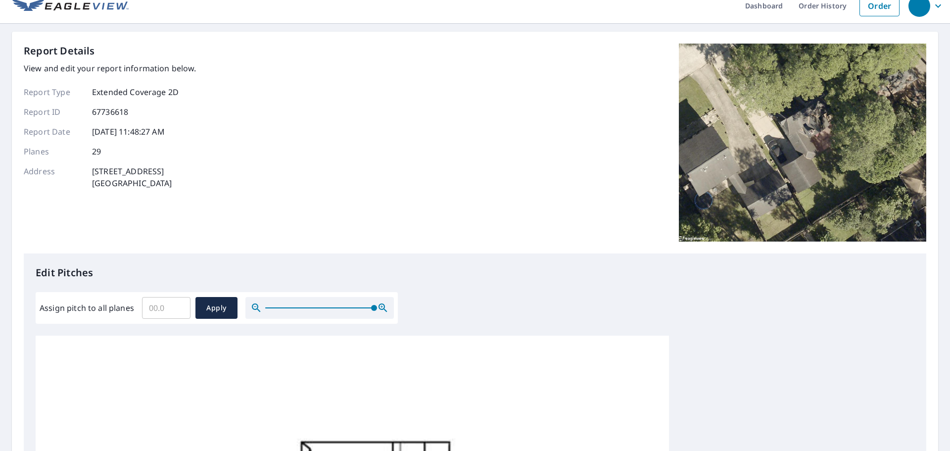
scroll to position [0, 0]
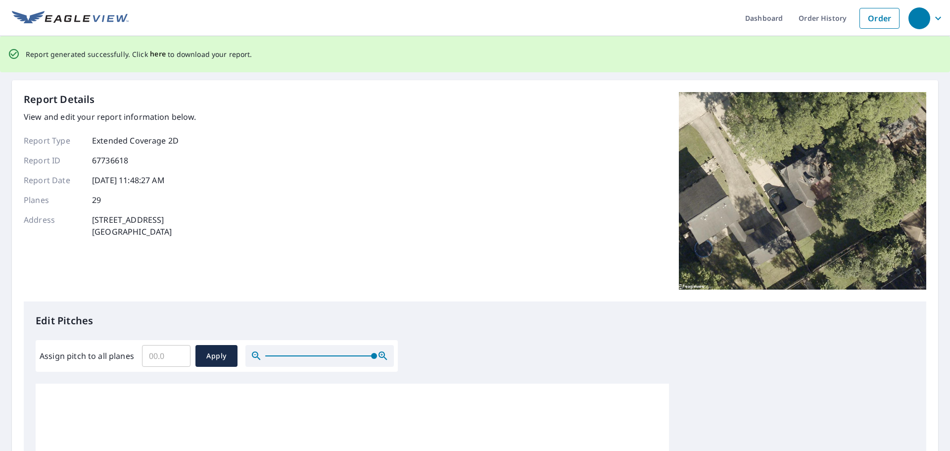
click at [153, 56] on span "here" at bounding box center [158, 54] width 16 height 12
